Goal: Task Accomplishment & Management: Complete application form

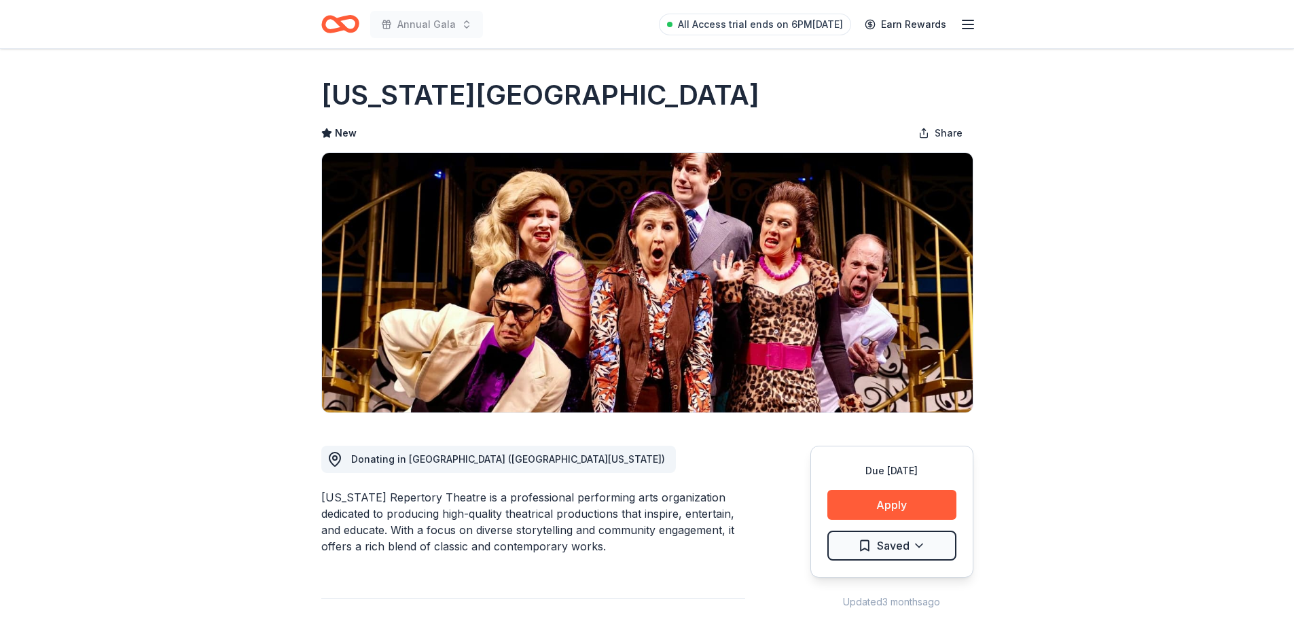
click at [352, 27] on icon "Home" at bounding box center [340, 24] width 38 height 32
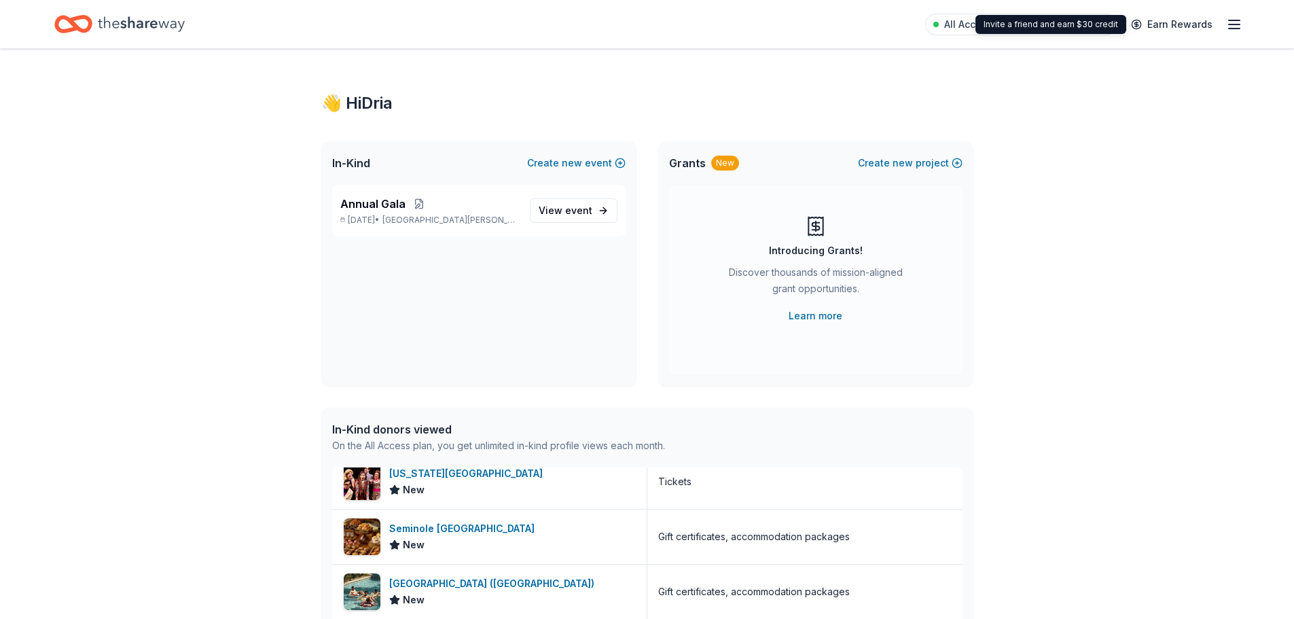
click at [1234, 20] on icon "button" at bounding box center [1235, 24] width 16 height 16
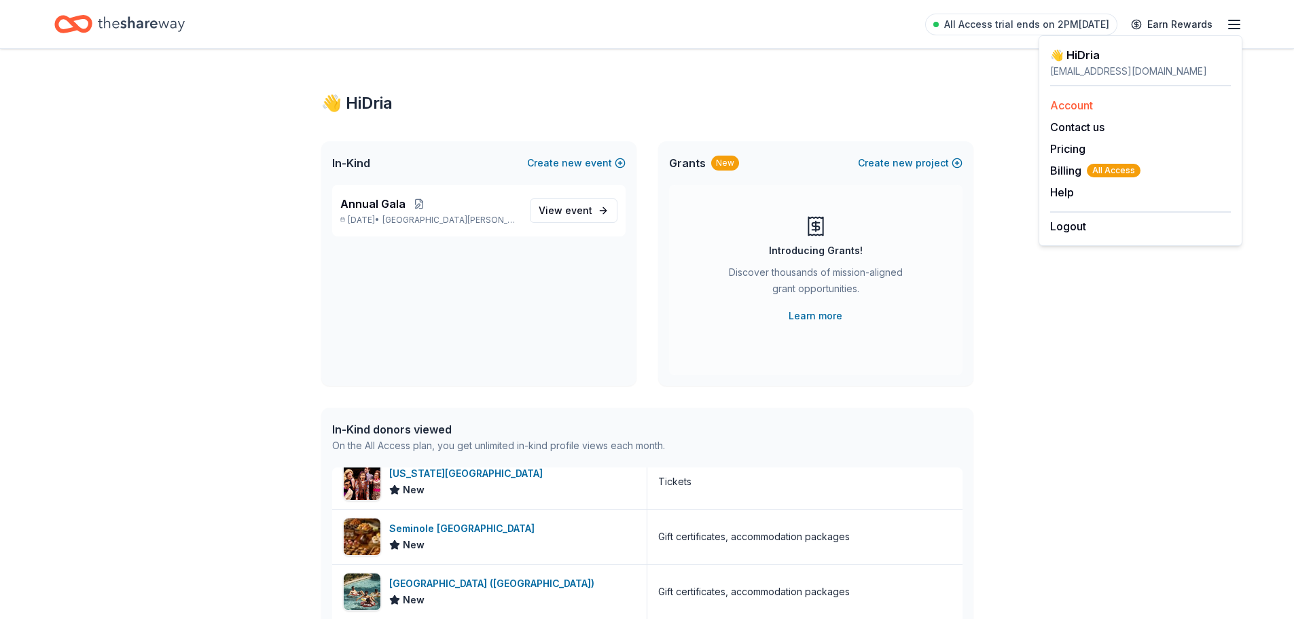
click at [1072, 107] on link "Account" at bounding box center [1072, 106] width 43 height 14
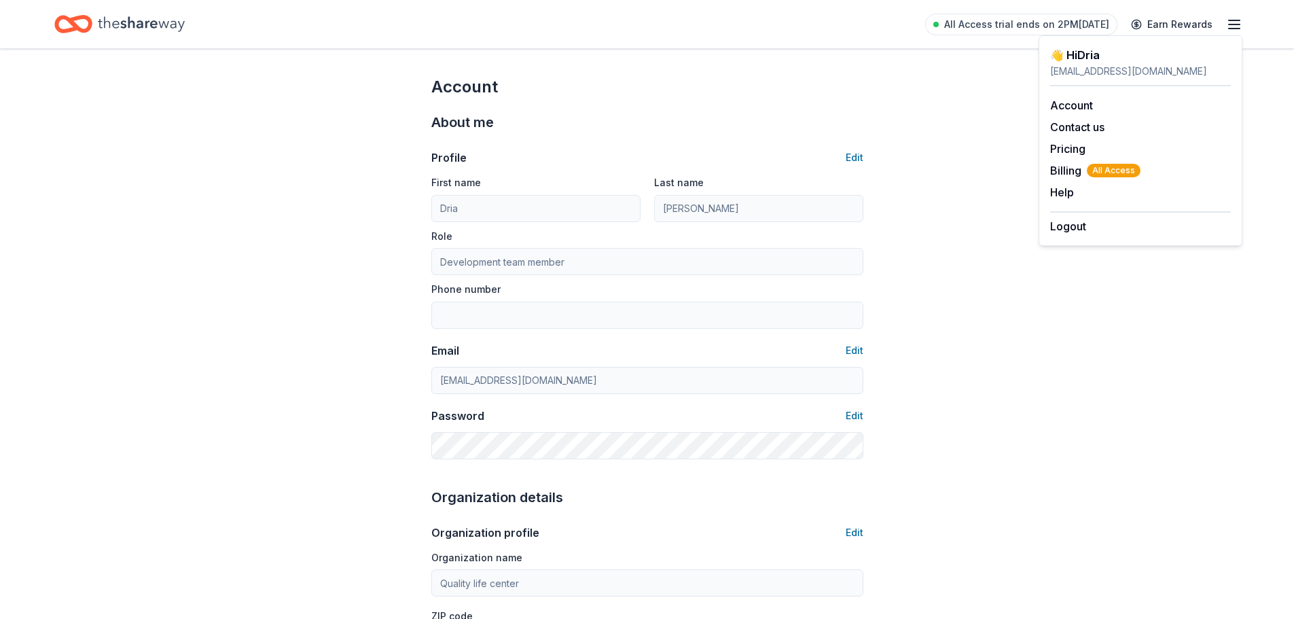
click at [1224, 27] on div "All Access trial ends on 2PM, 9/23 Earn Rewards" at bounding box center [1083, 24] width 317 height 32
click at [1235, 24] on line "button" at bounding box center [1234, 24] width 11 height 0
click at [141, 26] on icon "Home" at bounding box center [141, 24] width 87 height 28
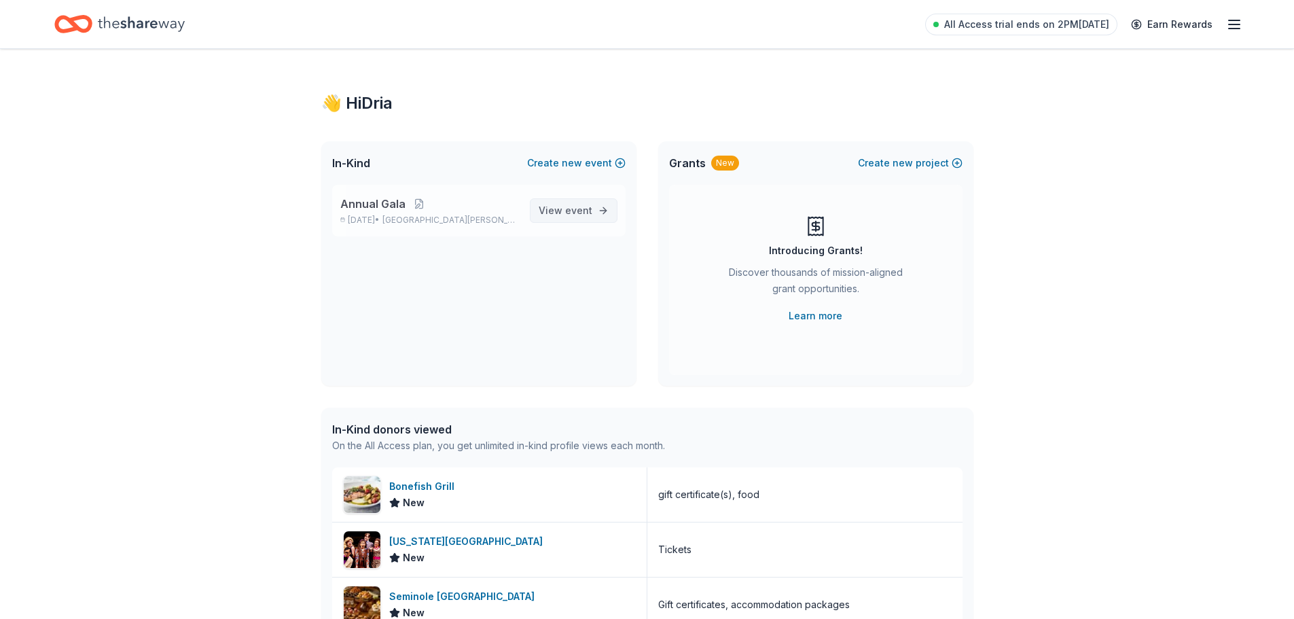
click at [567, 214] on span "event" at bounding box center [578, 211] width 27 height 12
click at [439, 216] on span "[GEOGRAPHIC_DATA][PERSON_NAME], [GEOGRAPHIC_DATA]" at bounding box center [451, 220] width 136 height 11
click at [379, 207] on span "Annual Gala" at bounding box center [372, 204] width 65 height 16
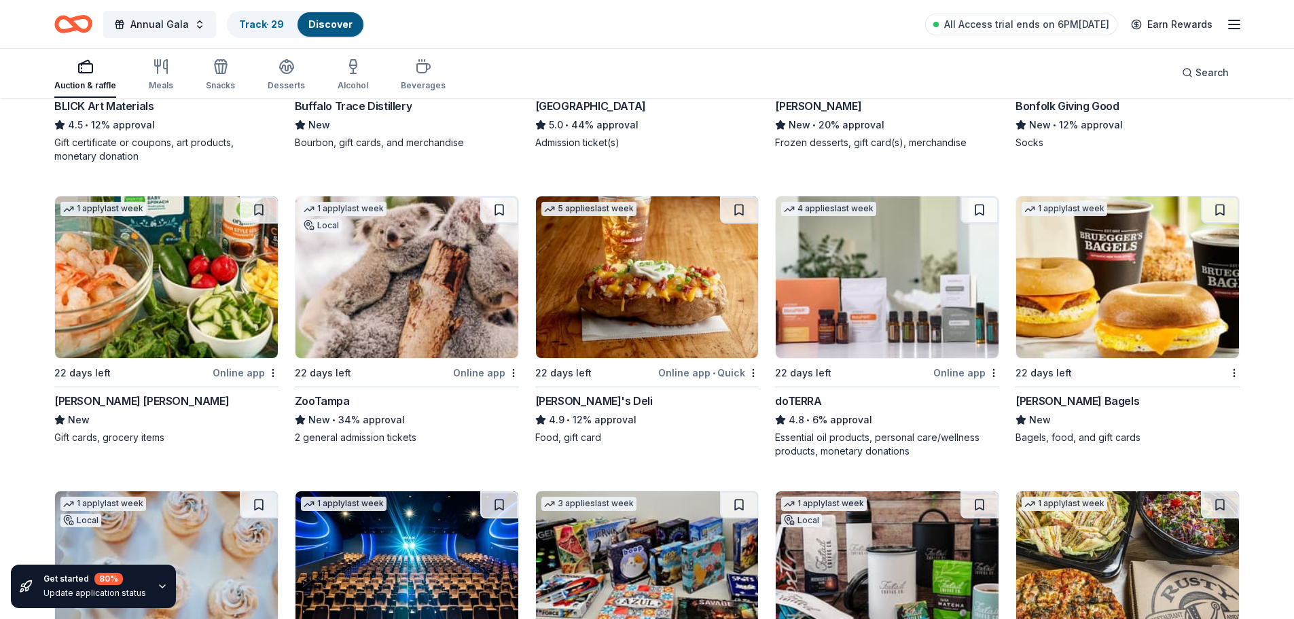
scroll to position [3184, 0]
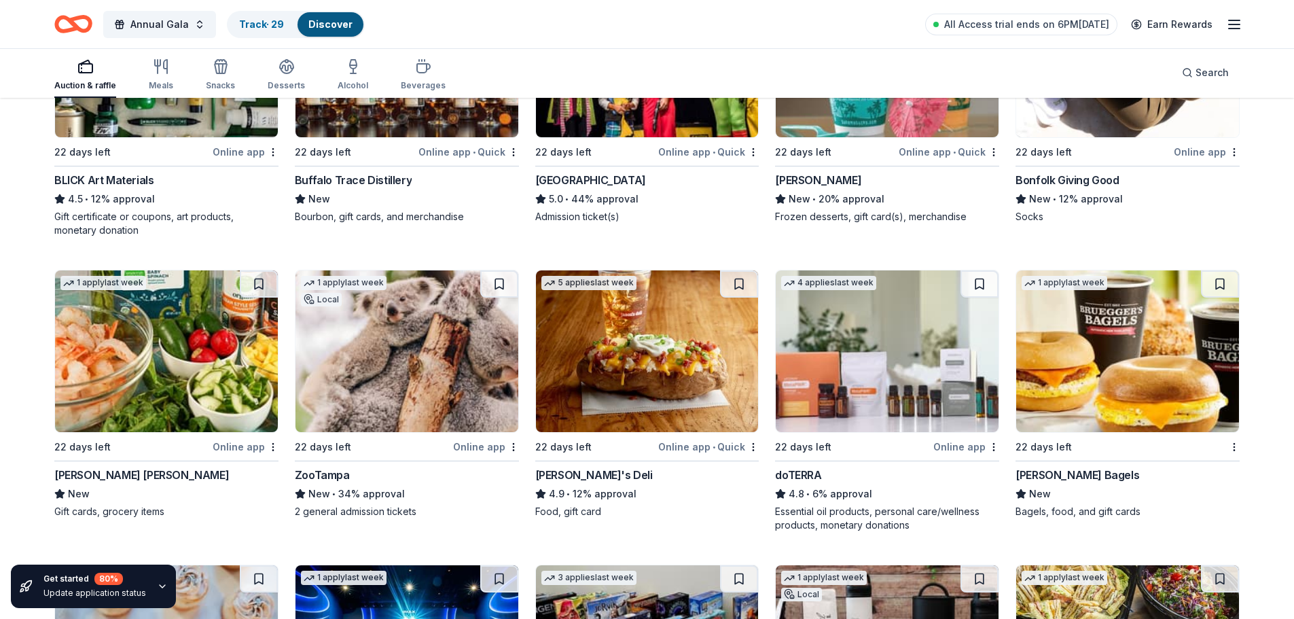
click at [427, 362] on img at bounding box center [407, 351] width 223 height 162
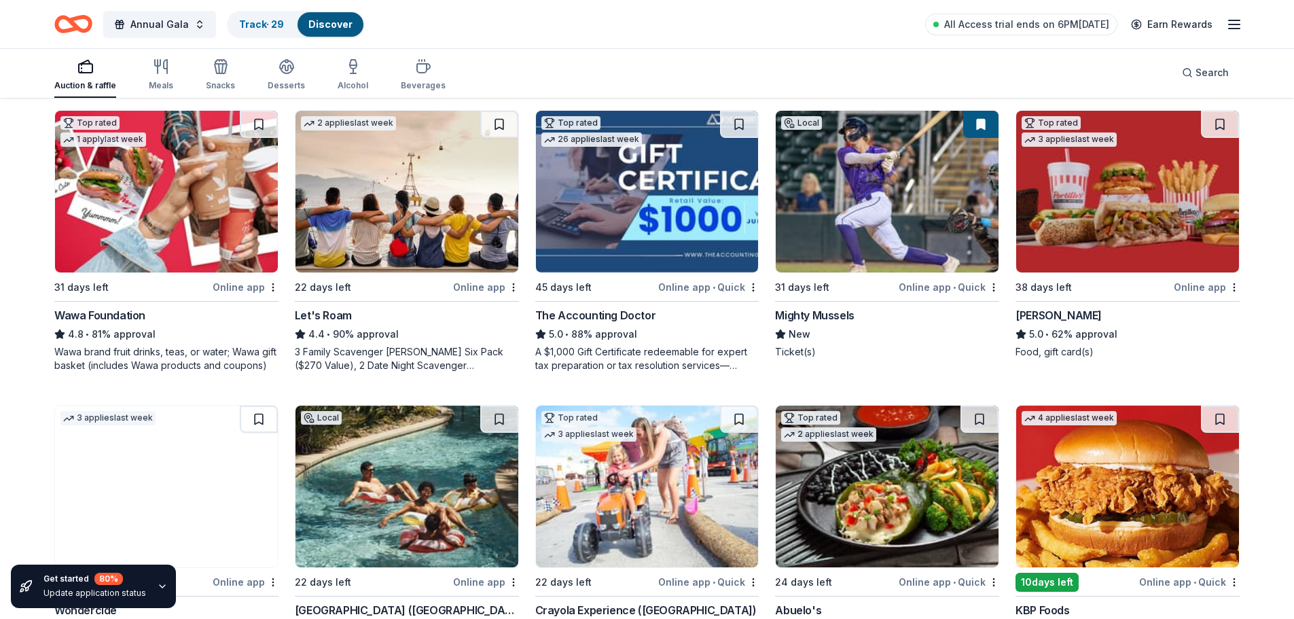
scroll to position [398, 0]
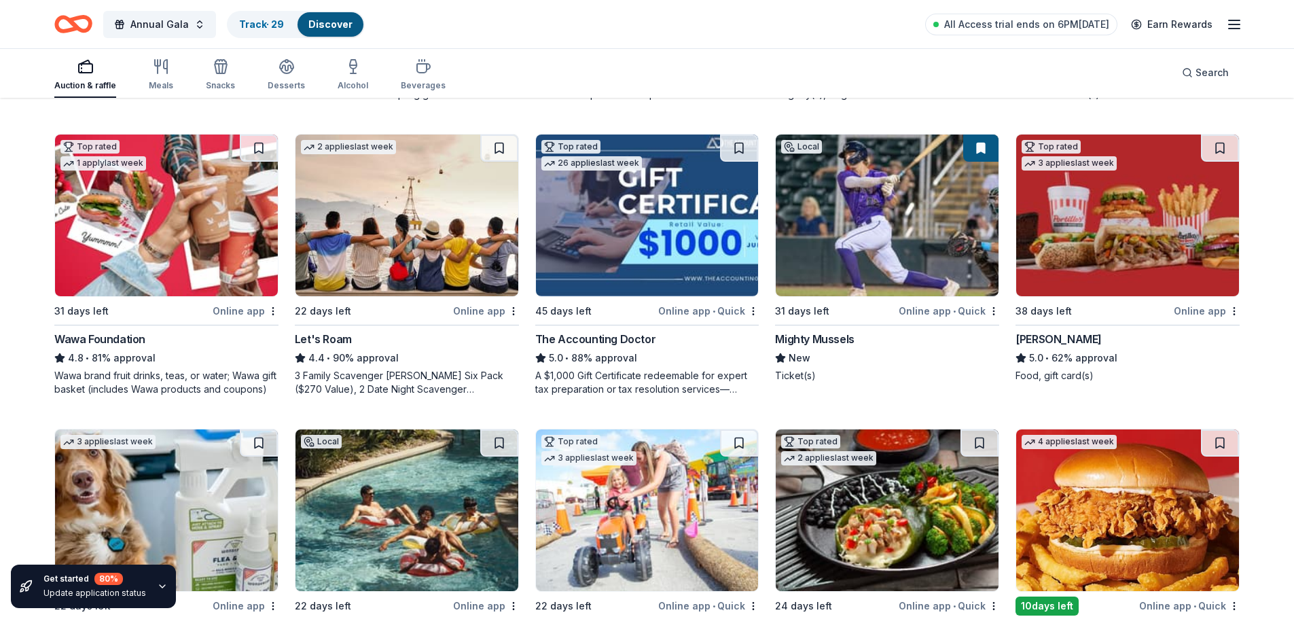
click at [878, 229] on img at bounding box center [887, 216] width 223 height 162
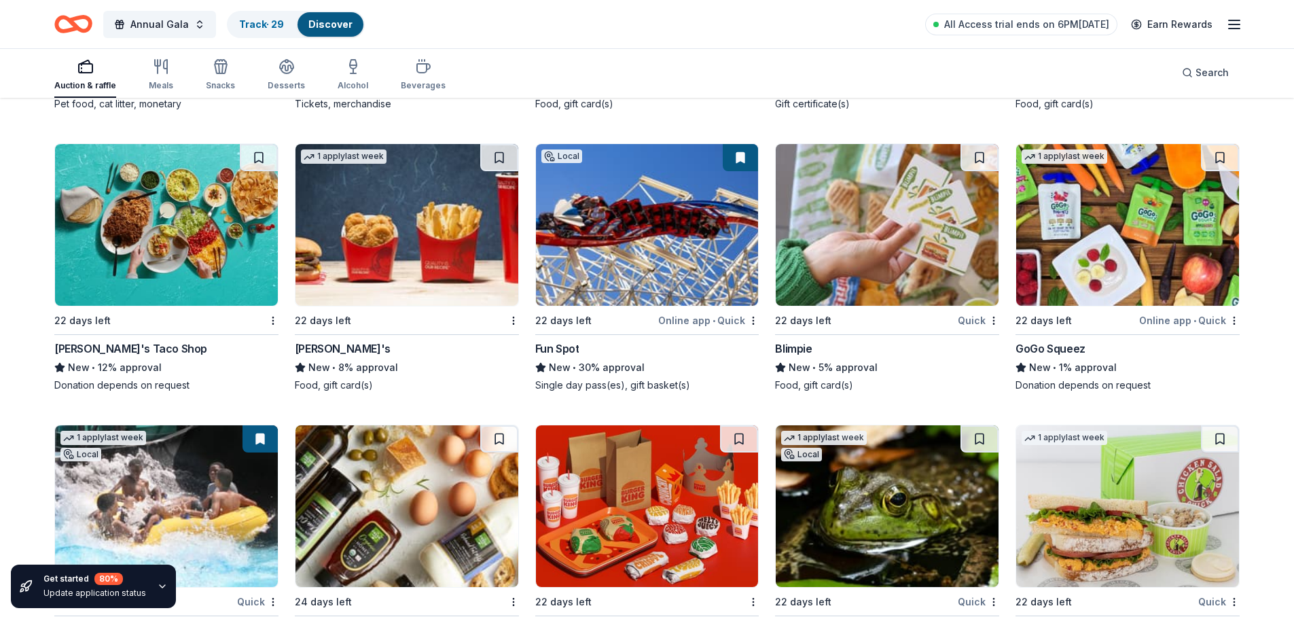
scroll to position [9457, 0]
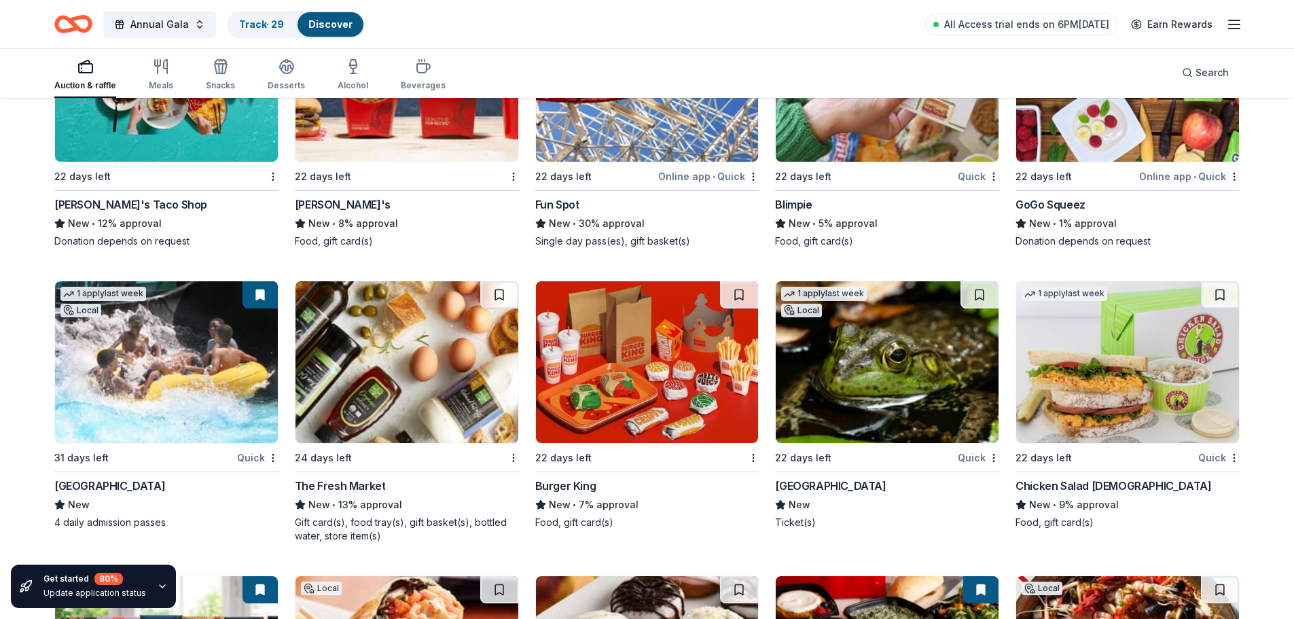
click at [154, 360] on img at bounding box center [166, 362] width 223 height 162
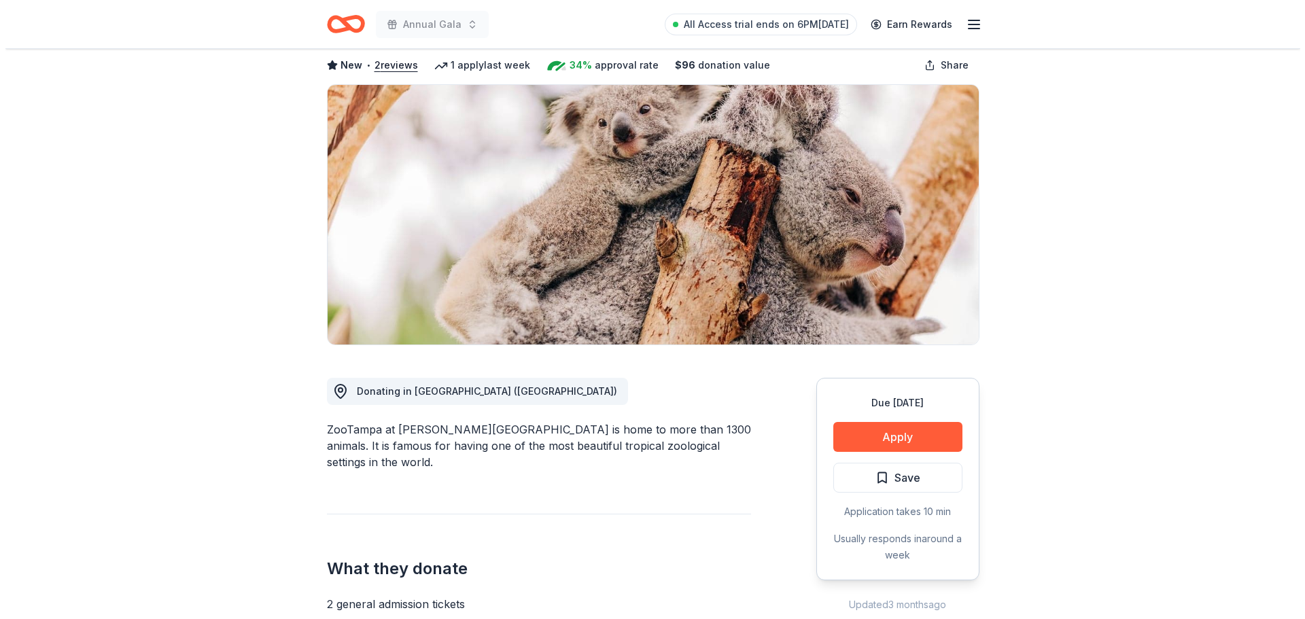
scroll to position [136, 0]
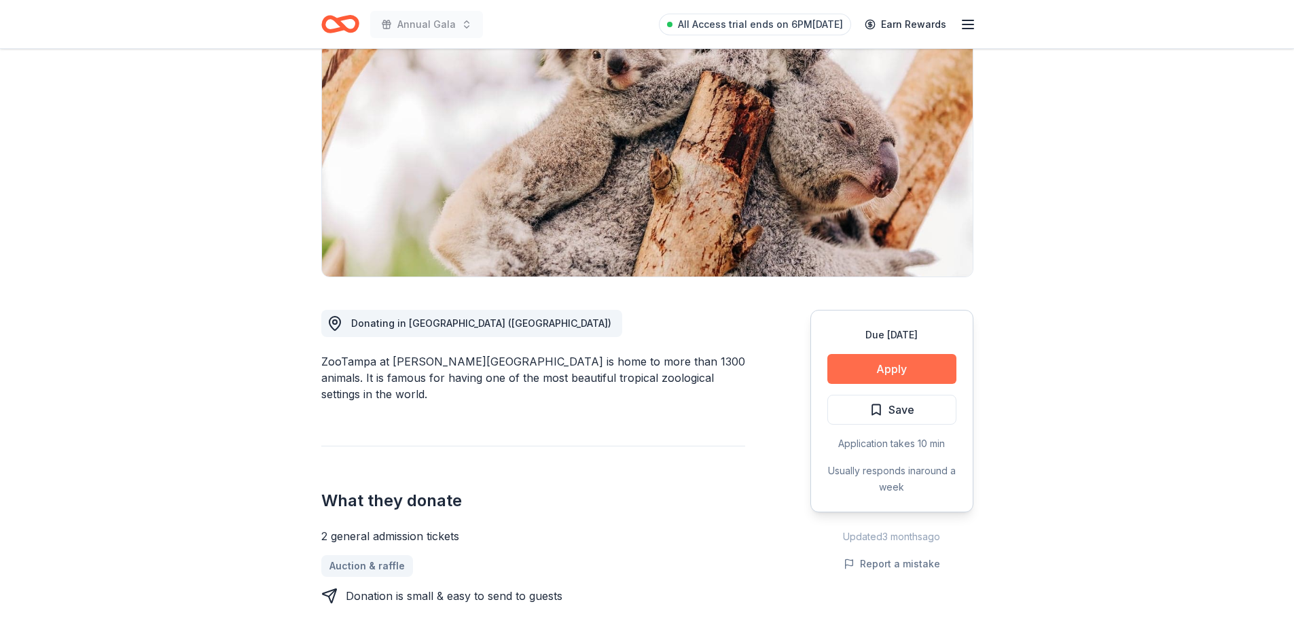
click at [902, 368] on button "Apply" at bounding box center [892, 369] width 129 height 30
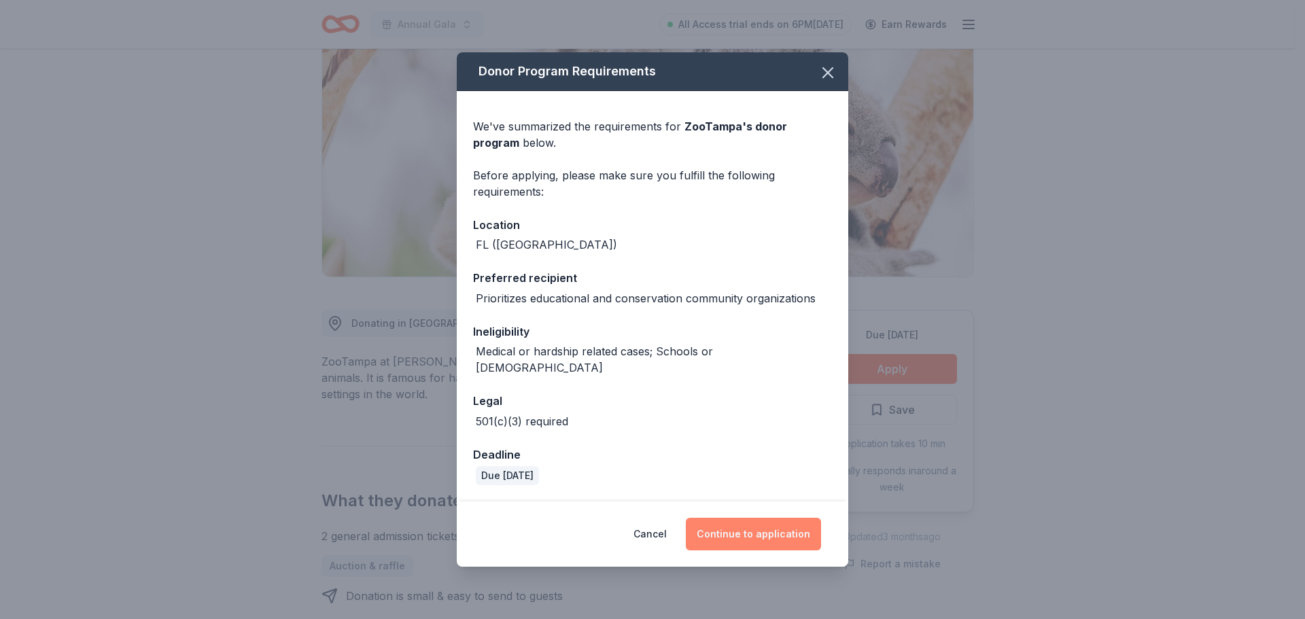
click at [758, 525] on button "Continue to application" at bounding box center [753, 534] width 135 height 33
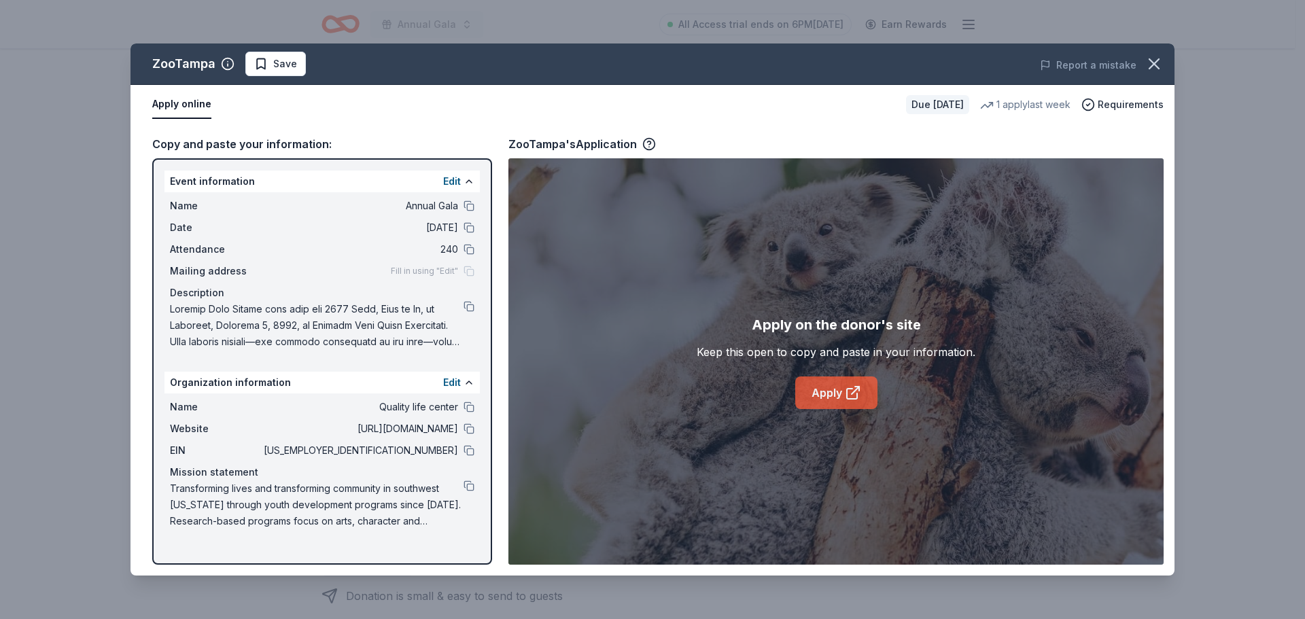
click at [839, 395] on link "Apply" at bounding box center [836, 392] width 82 height 33
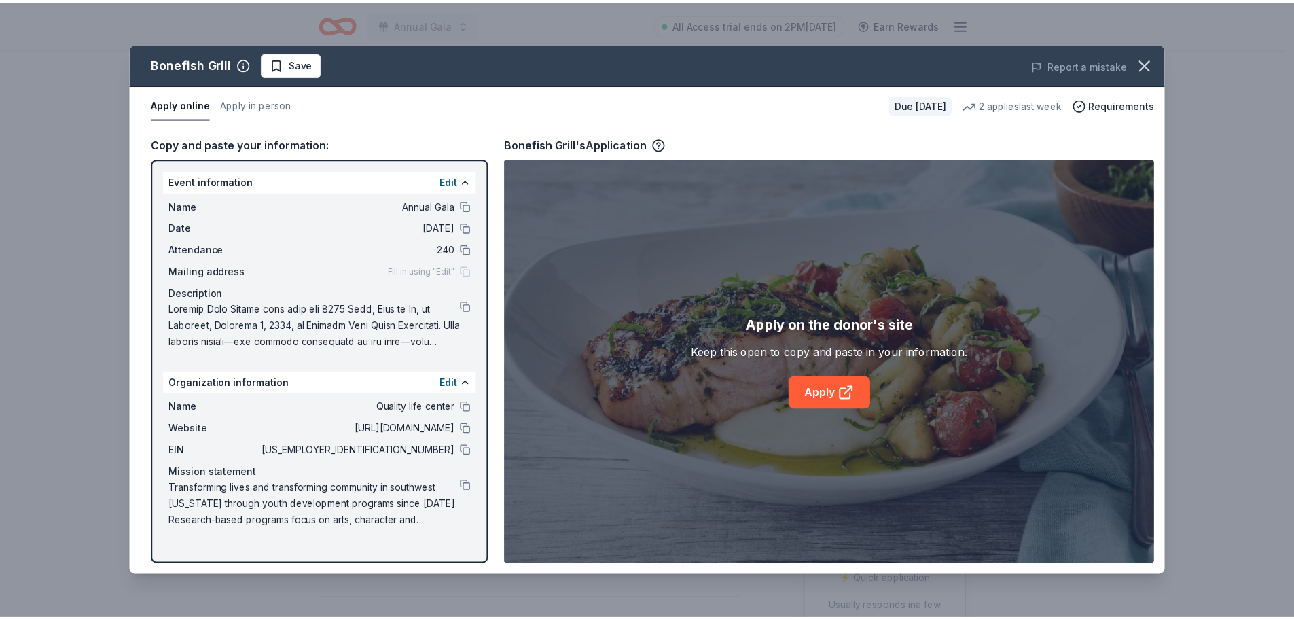
scroll to position [408, 0]
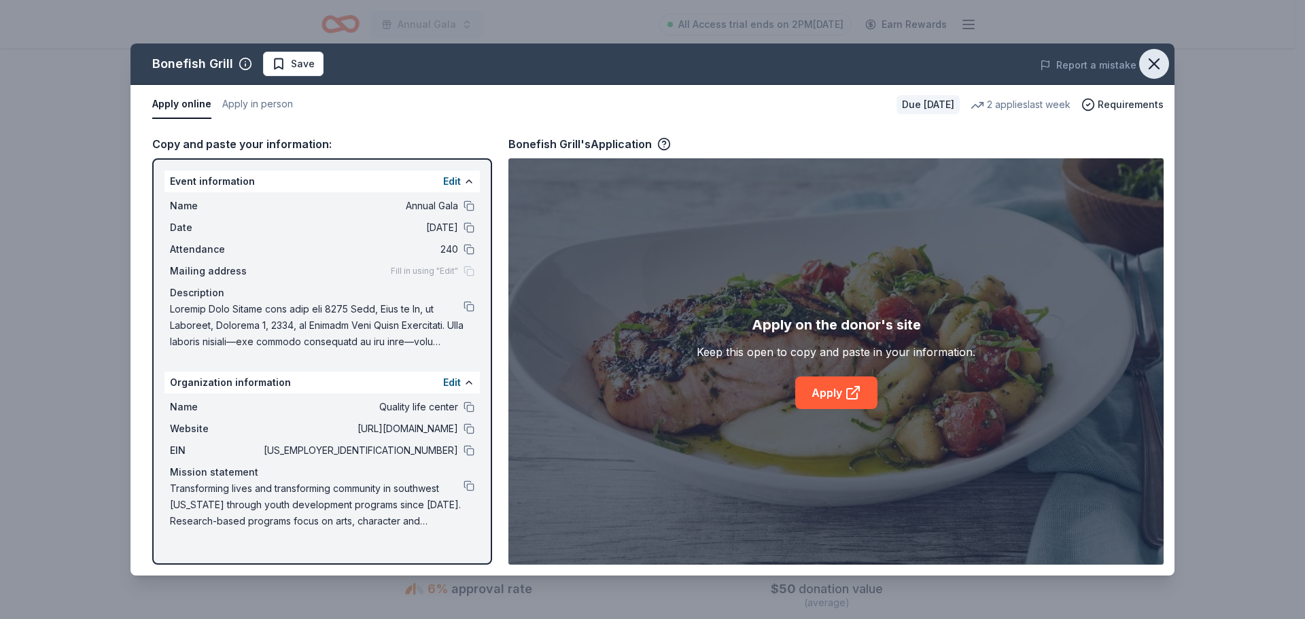
click at [1150, 59] on icon "button" at bounding box center [1154, 64] width 10 height 10
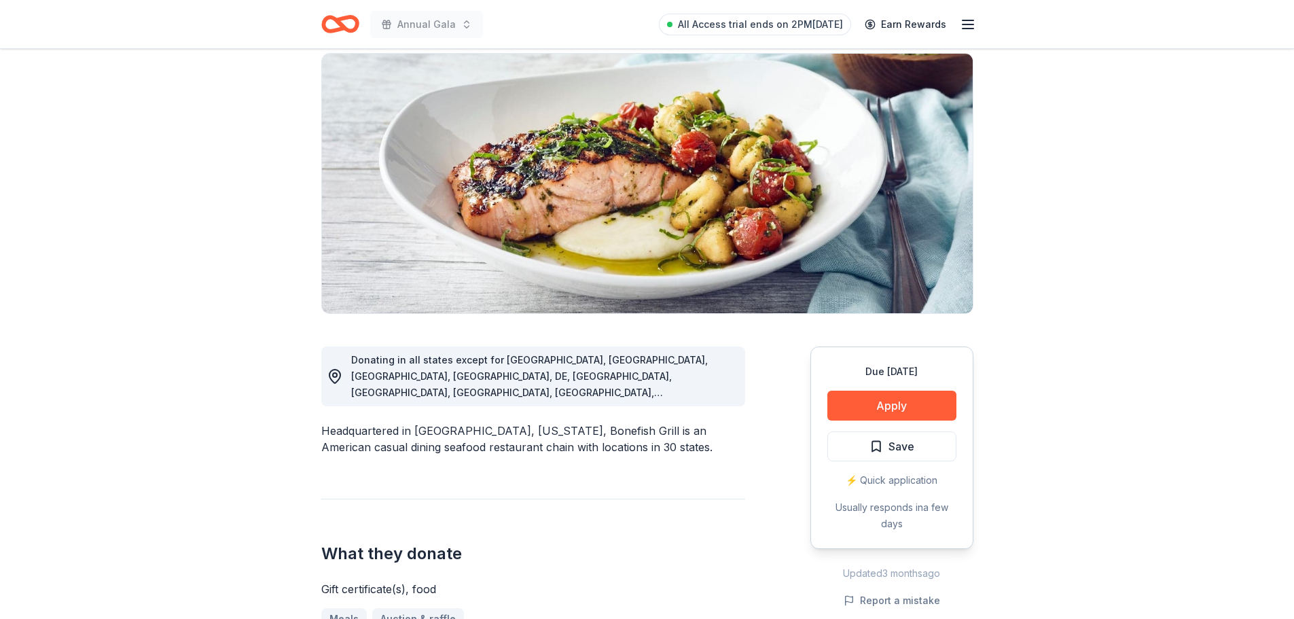
scroll to position [0, 0]
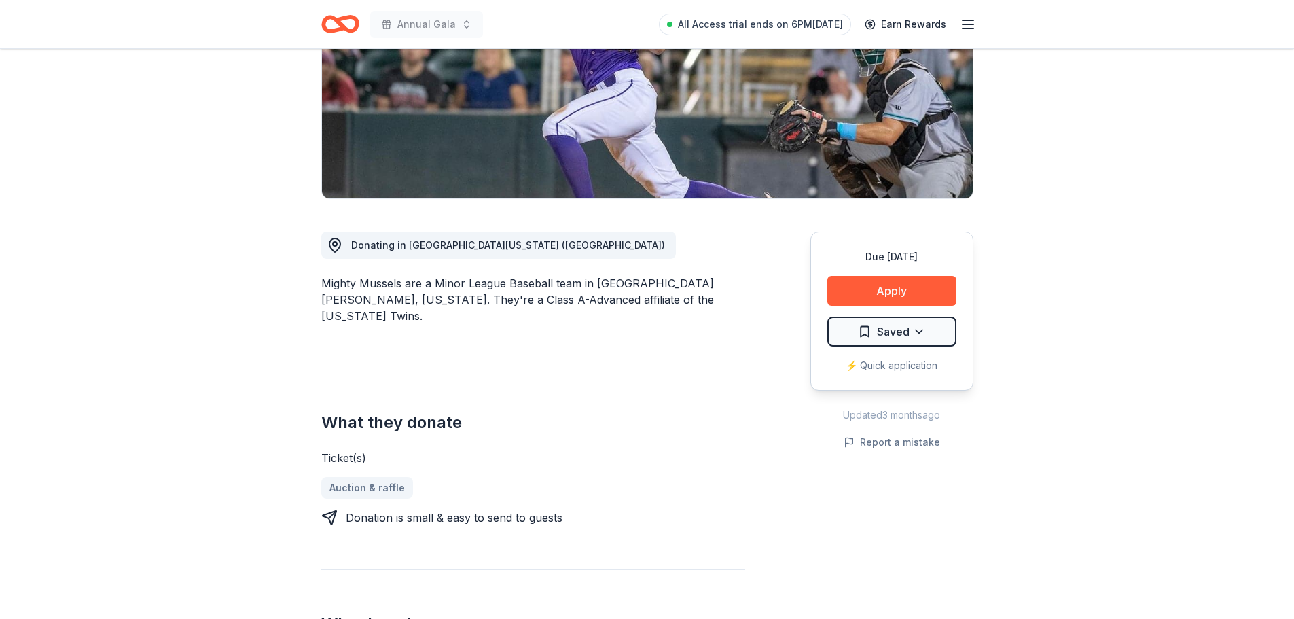
scroll to position [204, 0]
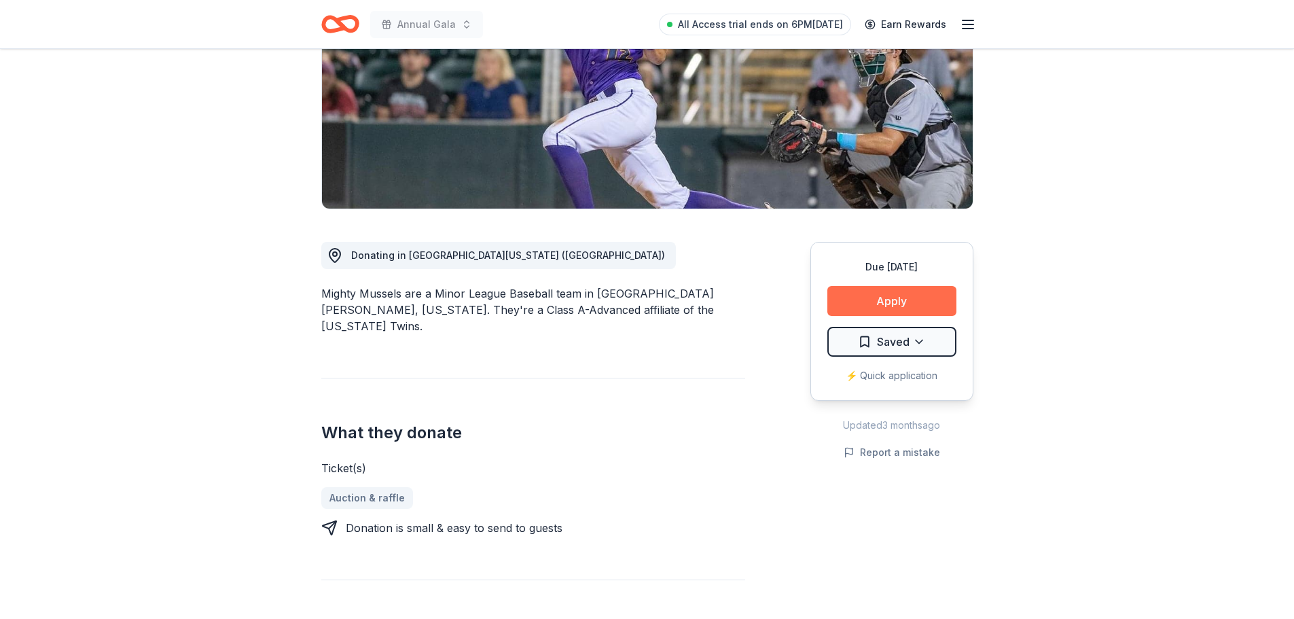
click at [903, 306] on button "Apply" at bounding box center [892, 301] width 129 height 30
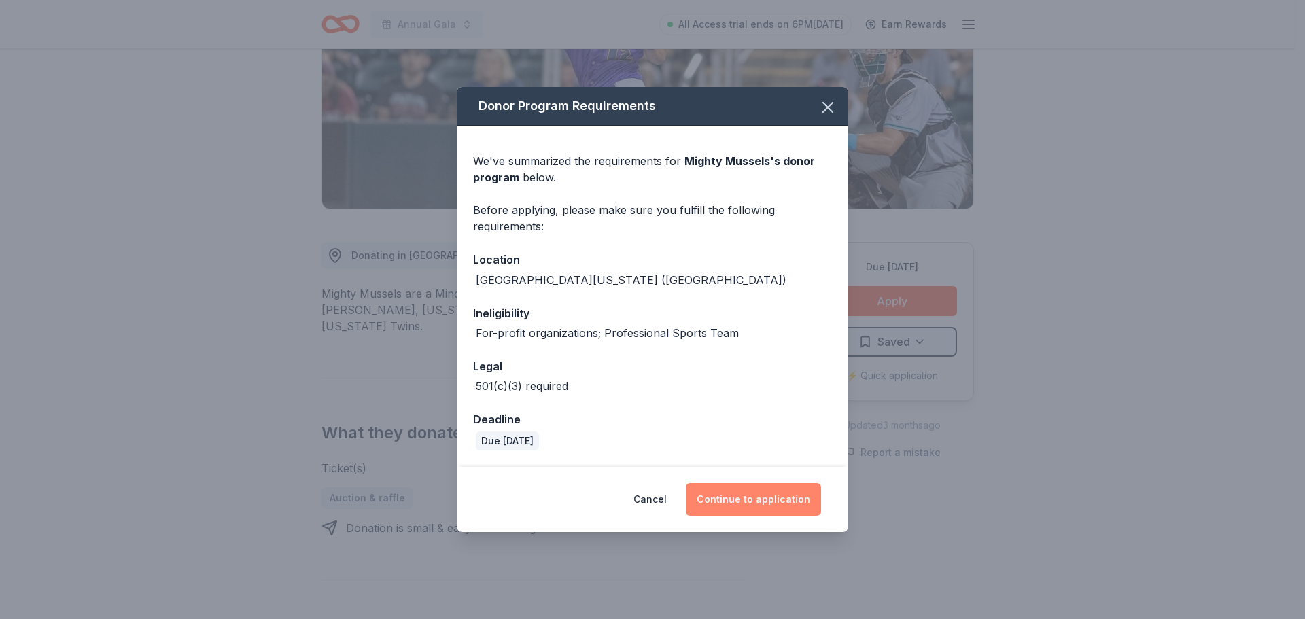
click at [766, 497] on button "Continue to application" at bounding box center [753, 499] width 135 height 33
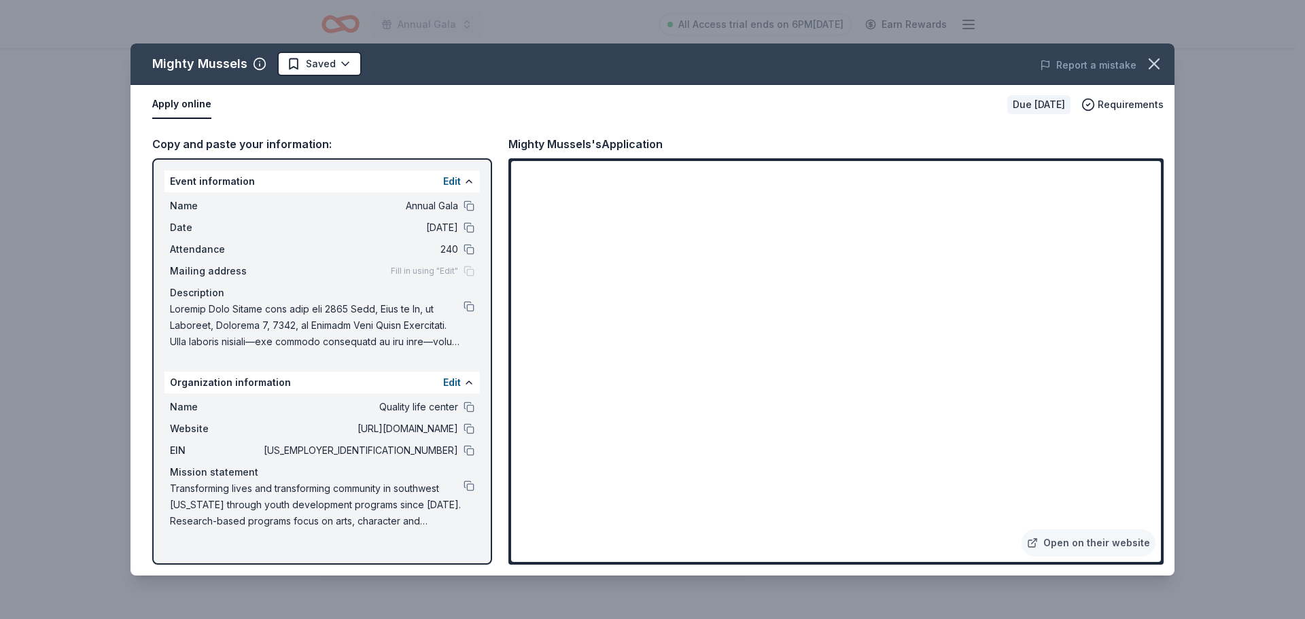
click at [160, 65] on div "Mighty Mussels" at bounding box center [199, 64] width 95 height 22
drag, startPoint x: 156, startPoint y: 65, endPoint x: 243, endPoint y: 60, distance: 86.4
click at [243, 60] on div "Mighty Mussels Saved" at bounding box center [443, 64] width 627 height 24
drag, startPoint x: 510, startPoint y: 140, endPoint x: 590, endPoint y: 139, distance: 79.5
click at [590, 139] on div "Mighty Mussels's Application" at bounding box center [585, 144] width 154 height 18
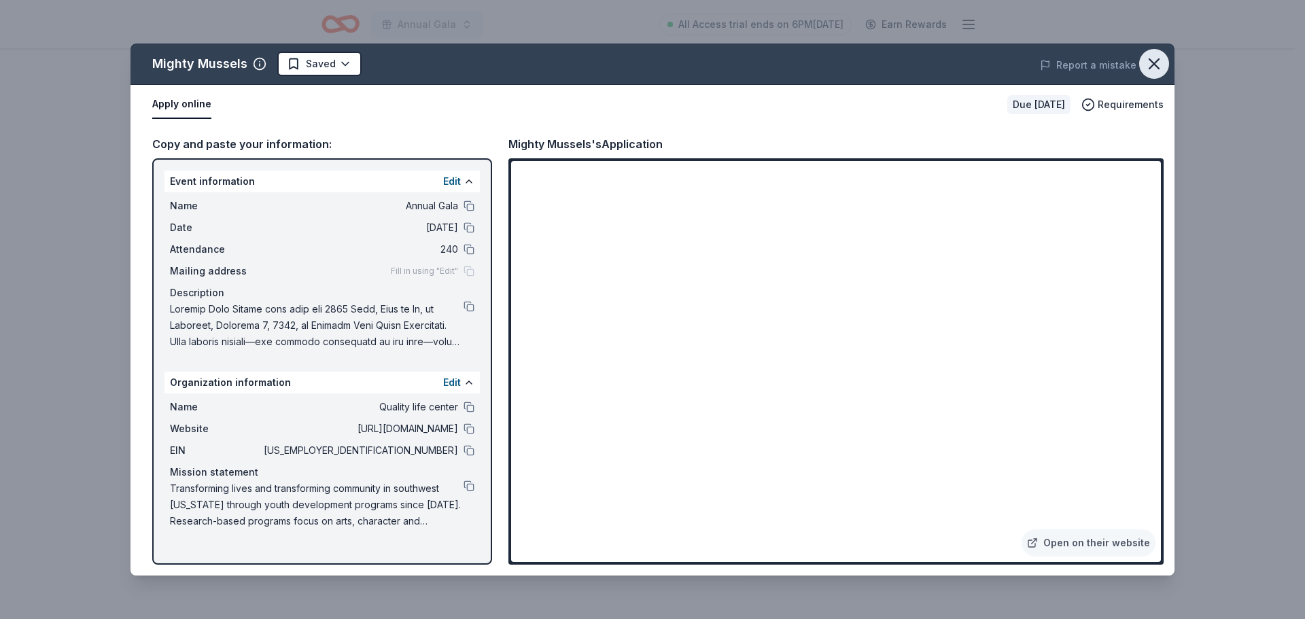
click at [1161, 60] on icon "button" at bounding box center [1153, 63] width 19 height 19
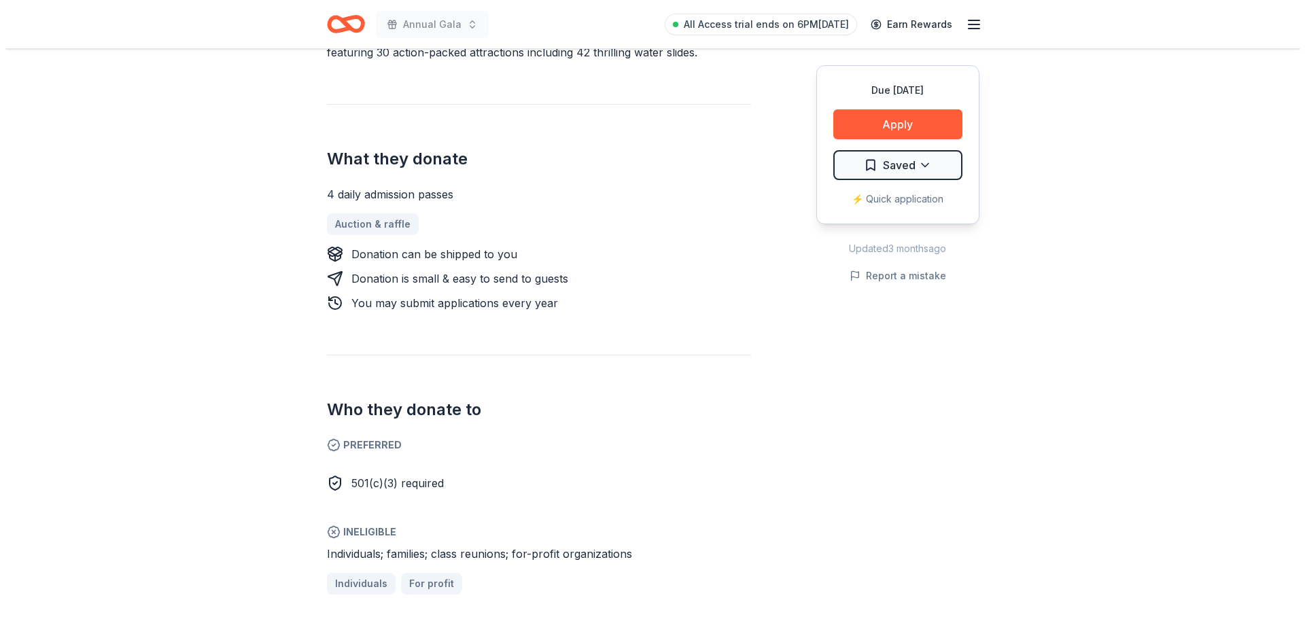
scroll to position [476, 0]
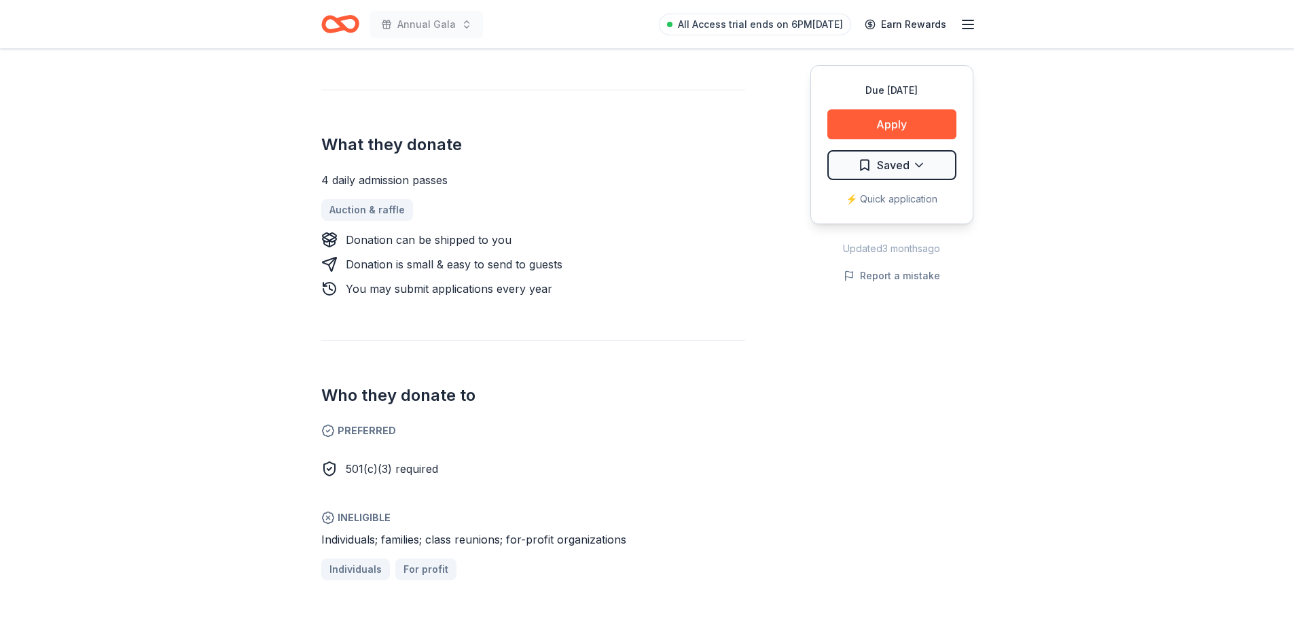
click at [408, 183] on div "4 daily admission passes" at bounding box center [533, 180] width 424 height 16
click at [408, 181] on div "4 daily admission passes" at bounding box center [533, 180] width 424 height 16
click at [400, 181] on div "4 daily admission passes" at bounding box center [533, 180] width 424 height 16
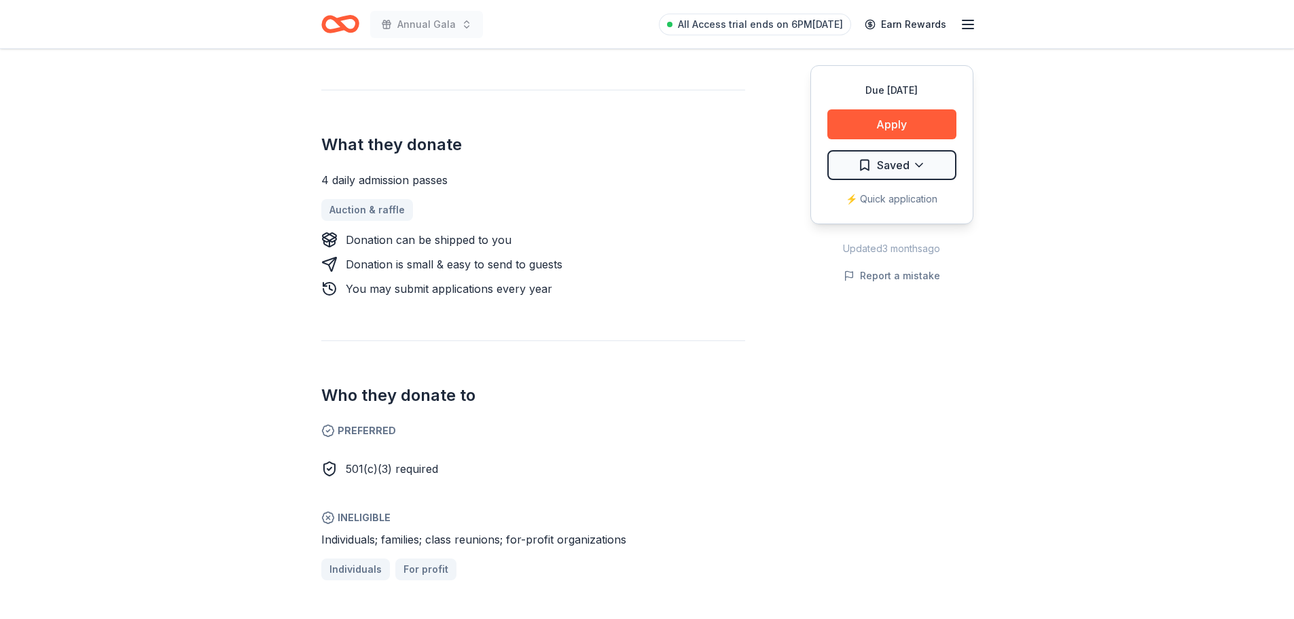
click at [349, 179] on div "4 daily admission passes" at bounding box center [533, 180] width 424 height 16
drag, startPoint x: 349, startPoint y: 179, endPoint x: 482, endPoint y: 186, distance: 133.4
click at [482, 186] on div "4 daily admission passes" at bounding box center [533, 180] width 424 height 16
drag, startPoint x: 457, startPoint y: 185, endPoint x: 332, endPoint y: 183, distance: 125.0
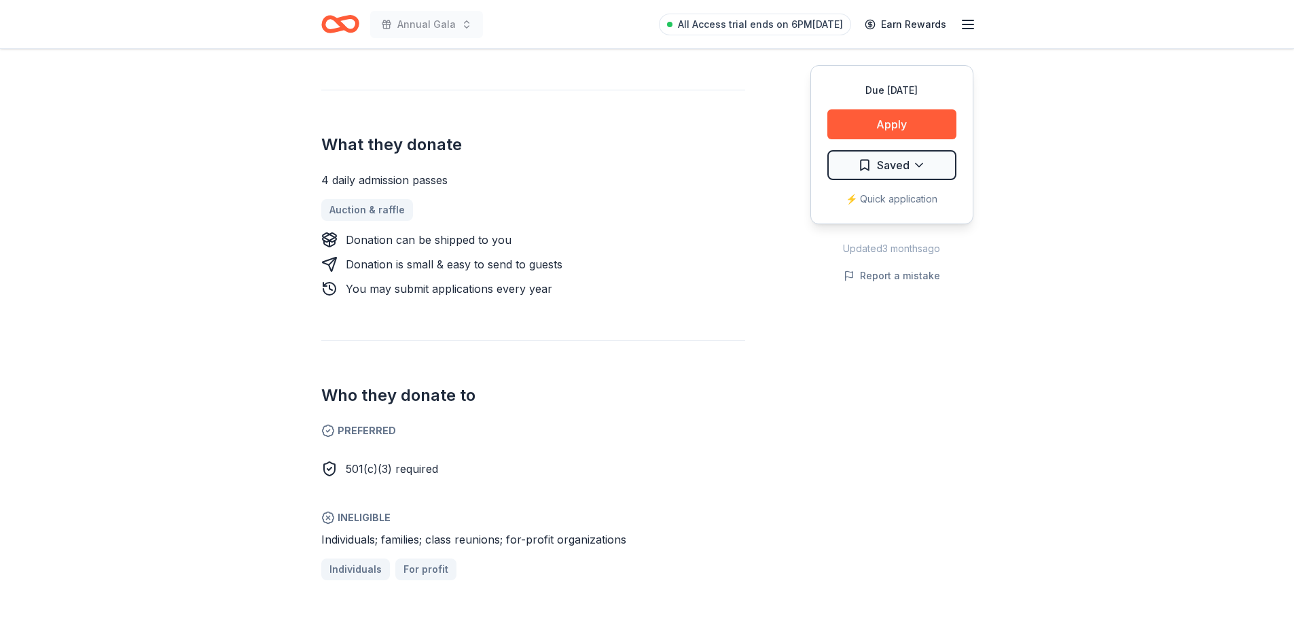
click at [324, 188] on div "4 daily admission passes Auction & raffle Donation can be shipped to you Donati…" at bounding box center [533, 234] width 424 height 125
click at [904, 121] on button "Apply" at bounding box center [892, 124] width 129 height 30
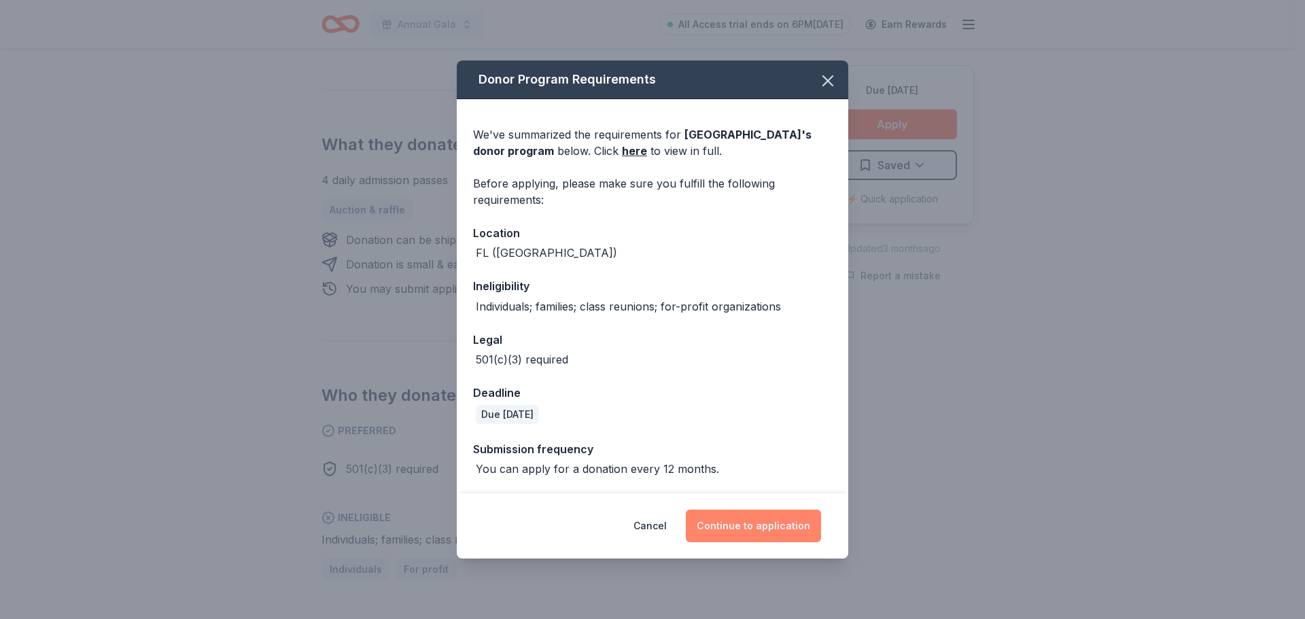
click at [773, 530] on button "Continue to application" at bounding box center [753, 526] width 135 height 33
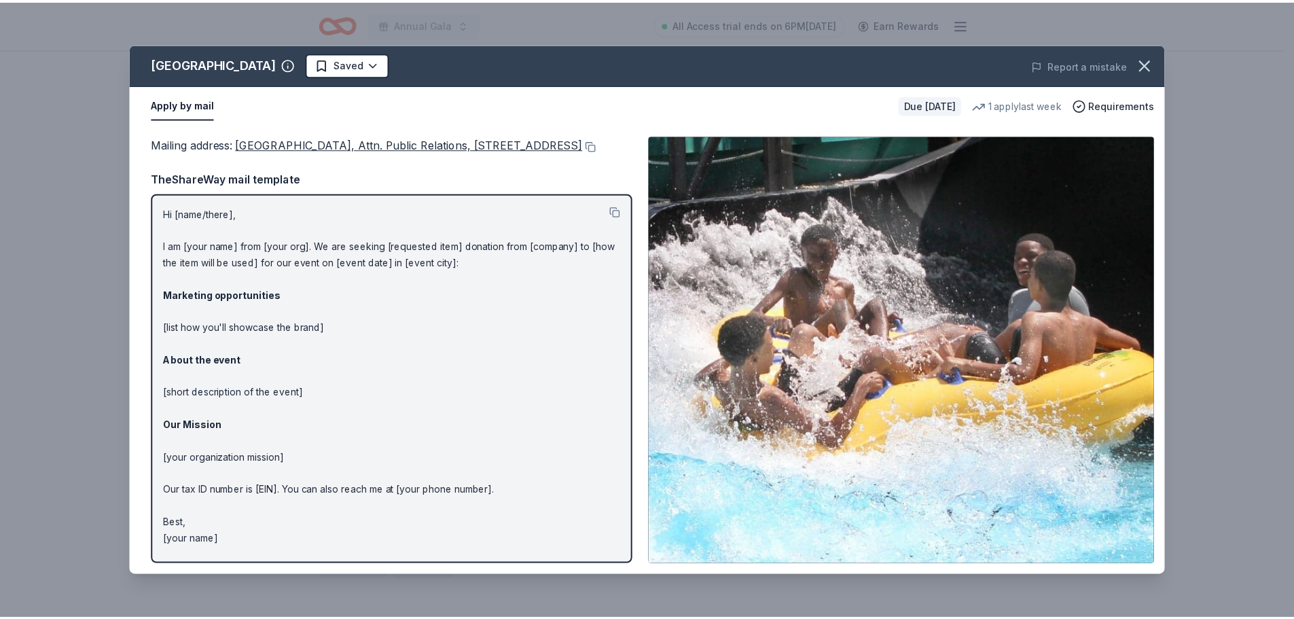
scroll to position [0, 0]
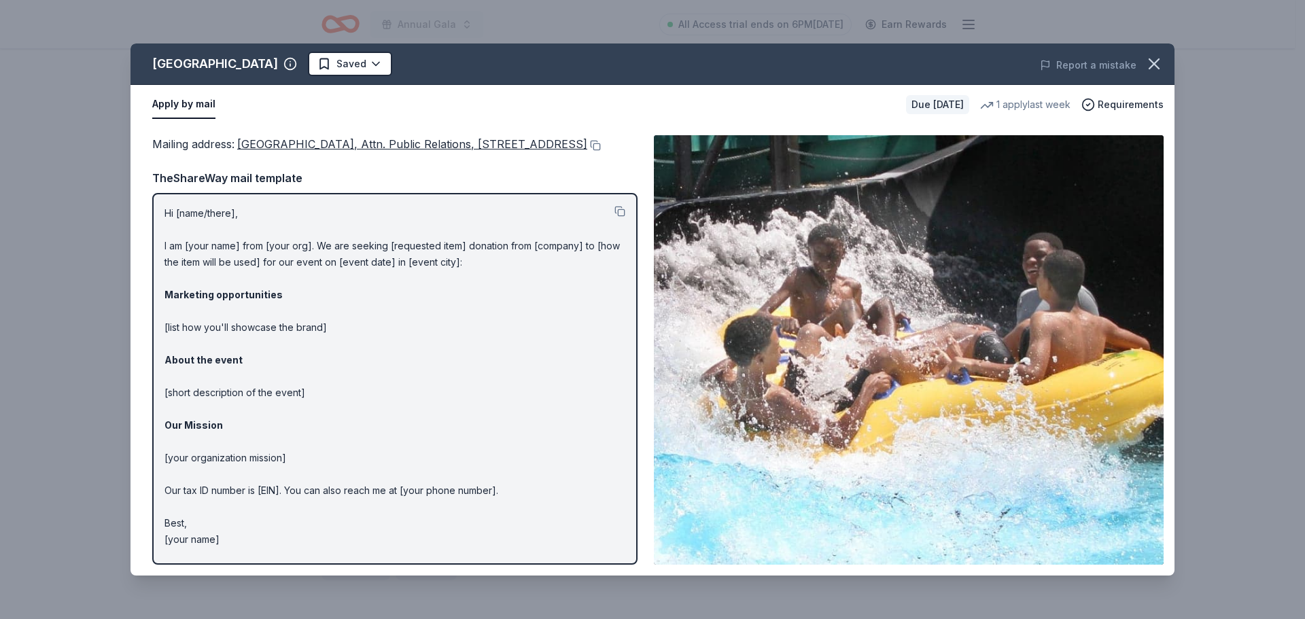
click at [1043, 37] on div "[GEOGRAPHIC_DATA] Saved Report a mistake Apply by mail Due [DATE] 1 apply last …" at bounding box center [652, 309] width 1305 height 619
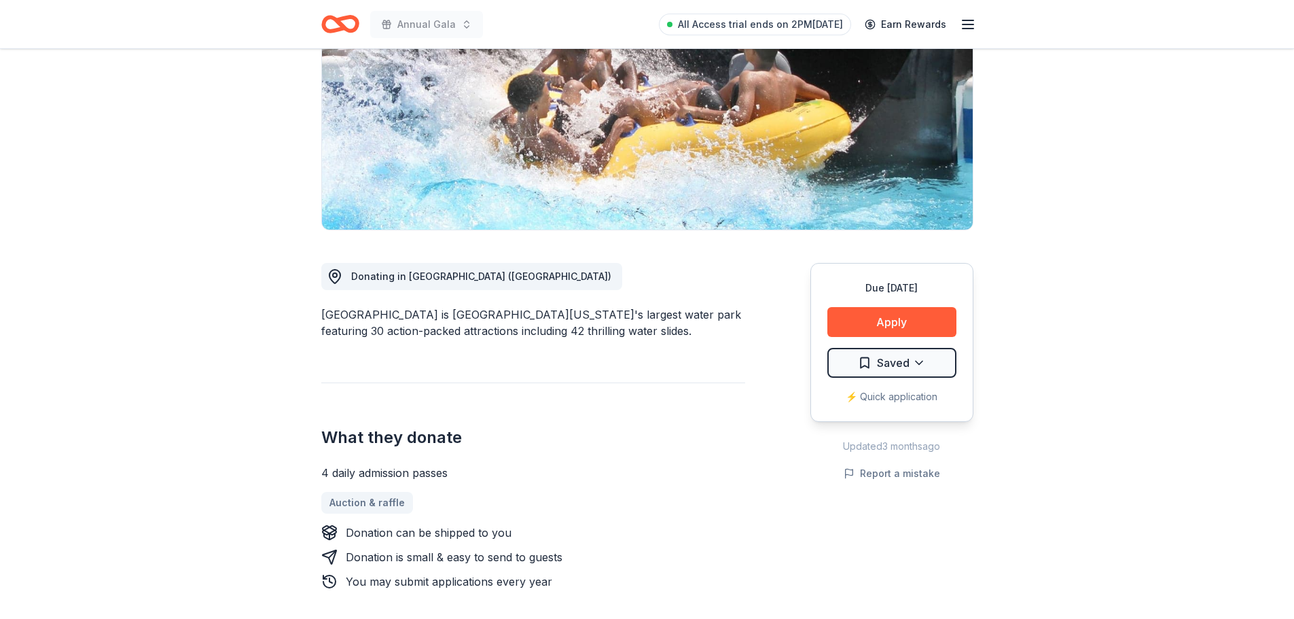
scroll to position [204, 0]
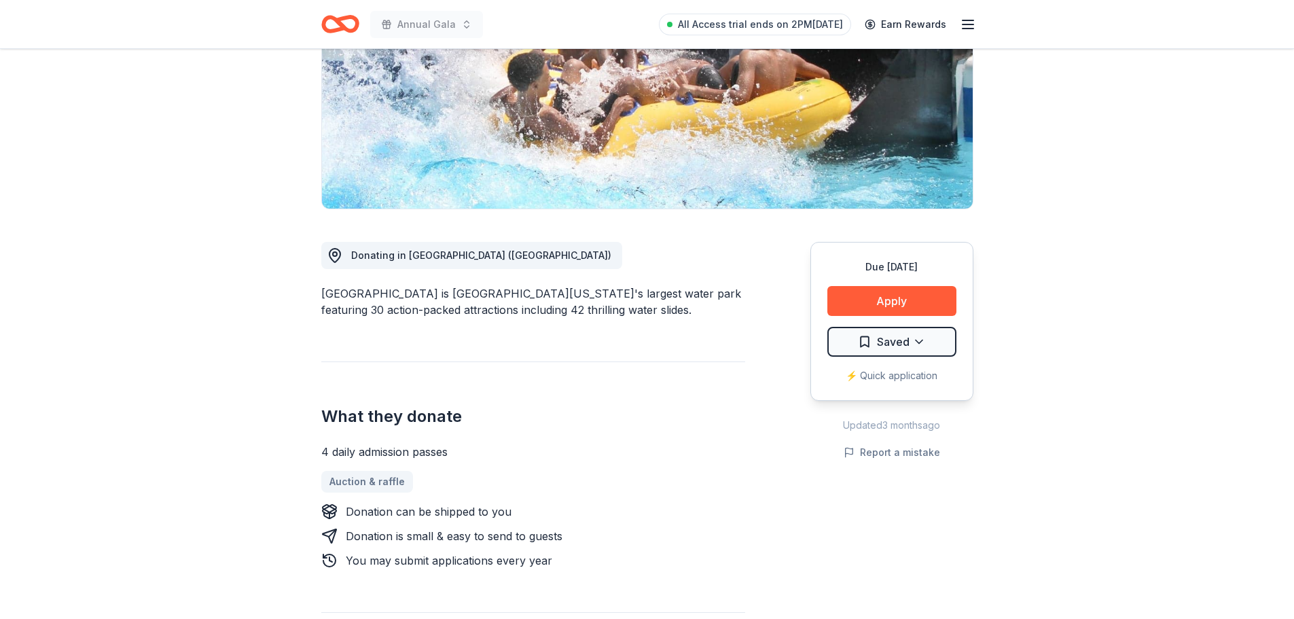
drag, startPoint x: 516, startPoint y: 306, endPoint x: 537, endPoint y: 300, distance: 22.1
click at [537, 300] on div "[GEOGRAPHIC_DATA] is [GEOGRAPHIC_DATA][US_STATE]'s largest water park featuring…" at bounding box center [533, 301] width 424 height 33
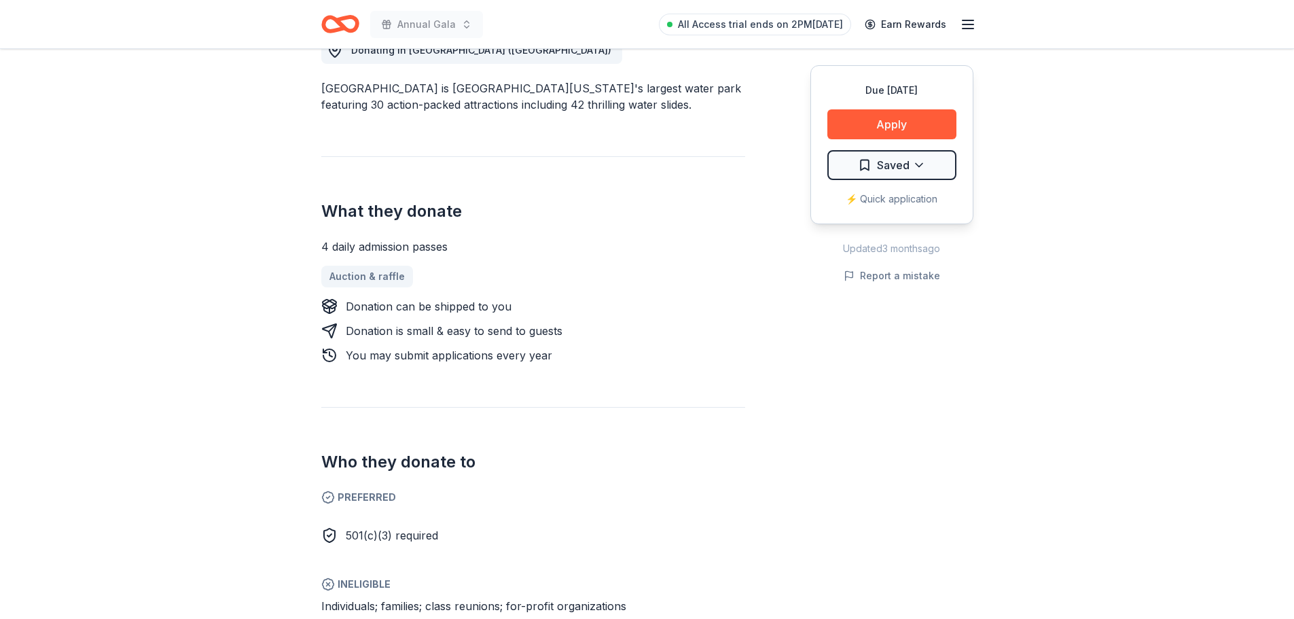
scroll to position [408, 0]
